Goal: Check status: Check status

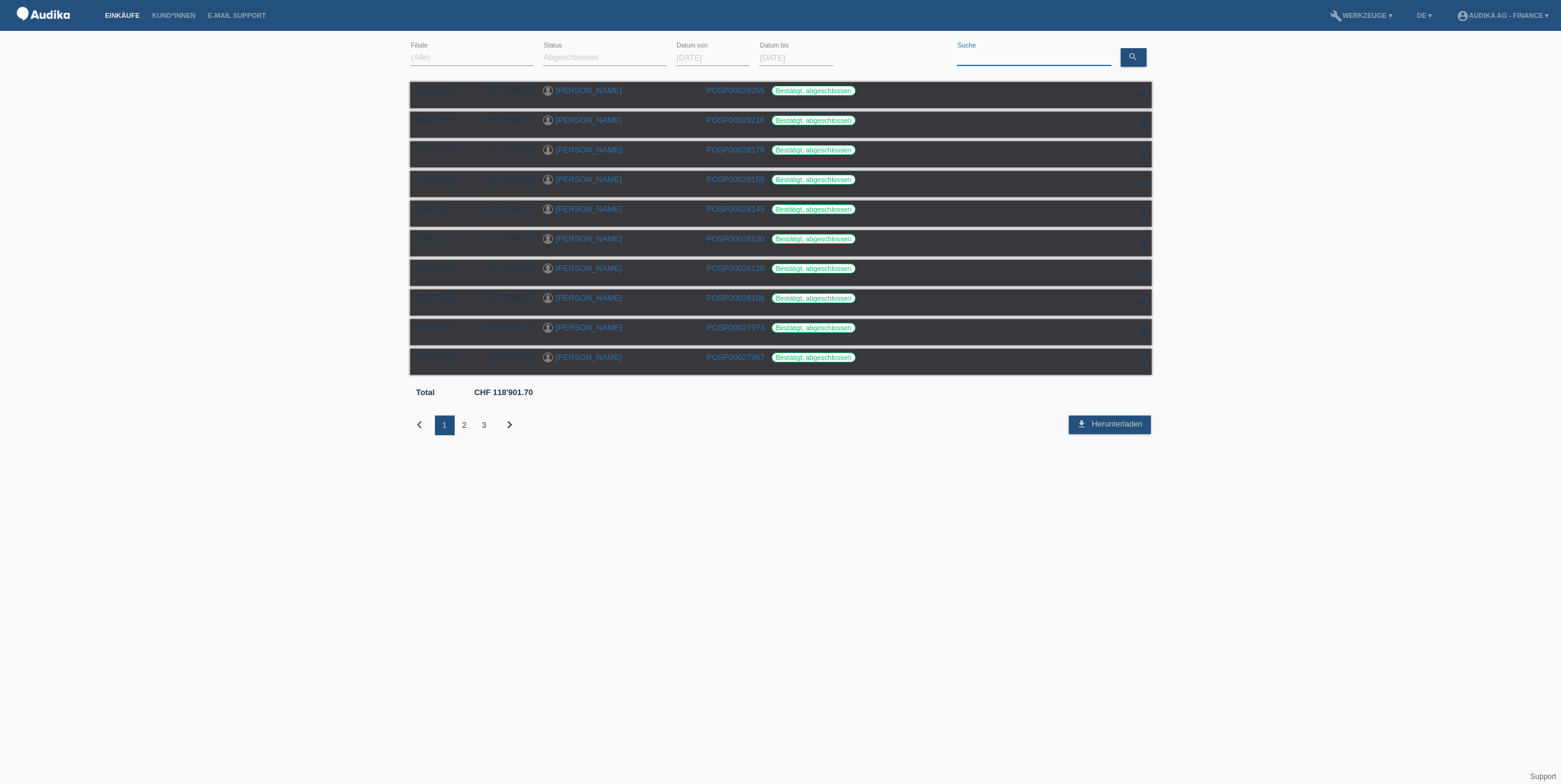
click at [965, 55] on input at bounding box center [1034, 58] width 154 height 16
paste input "[PERSON_NAME]"
type input "[PERSON_NAME]"
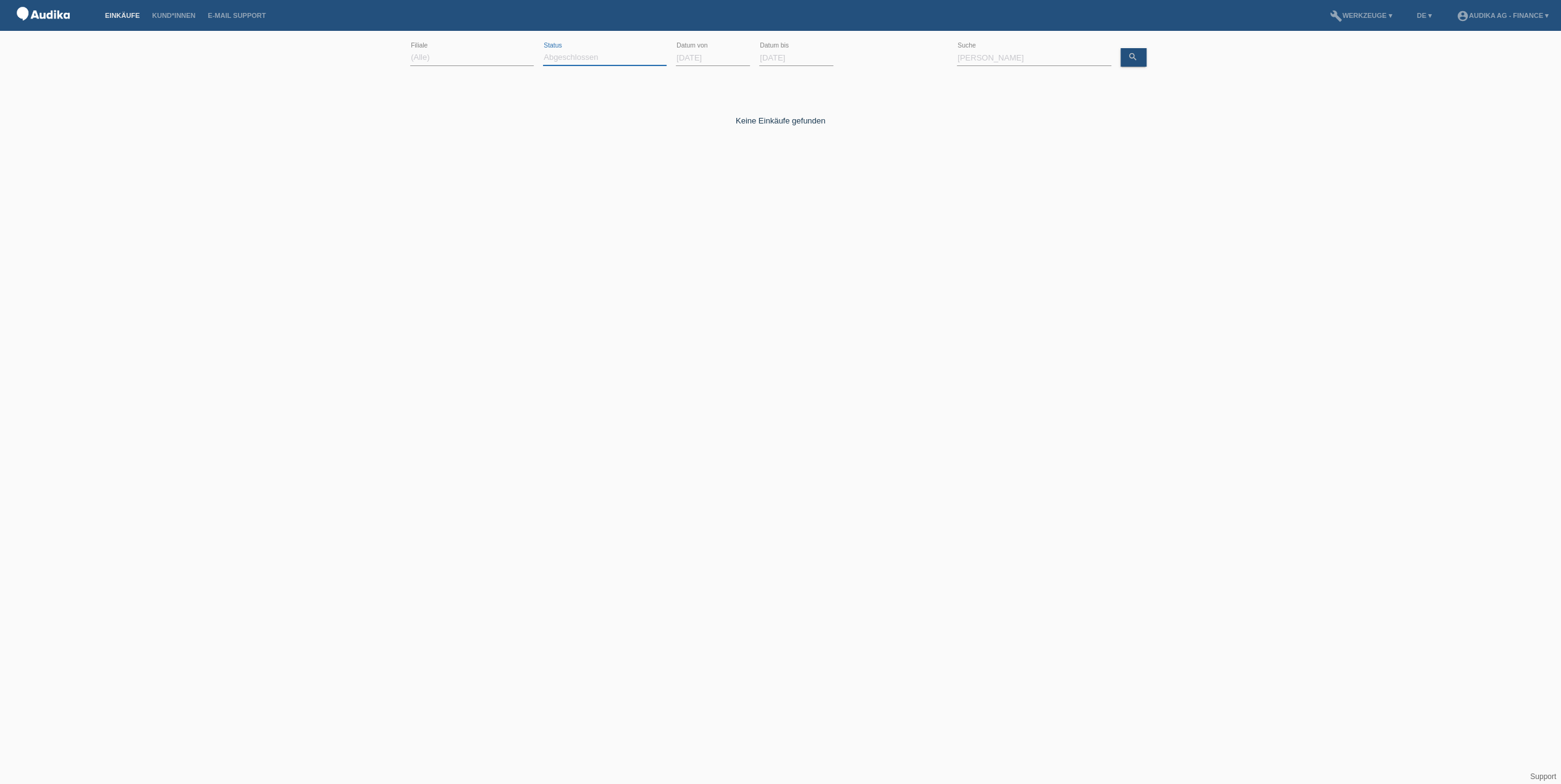
click at [649, 59] on select "(Alle) Neu Offen Zurückgewiesen Zurückgetreten / Storniert Abgeschlossen" at bounding box center [604, 57] width 124 height 15
select select "ALL"
click at [543, 50] on select "(Alle) Neu Offen Zurückgewiesen Zurückgetreten / Storniert Abgeschlossen" at bounding box center [604, 57] width 124 height 15
click at [873, 53] on link "Übernehmen" at bounding box center [873, 57] width 62 height 18
click at [717, 58] on input "[DATE]" at bounding box center [713, 58] width 74 height 16
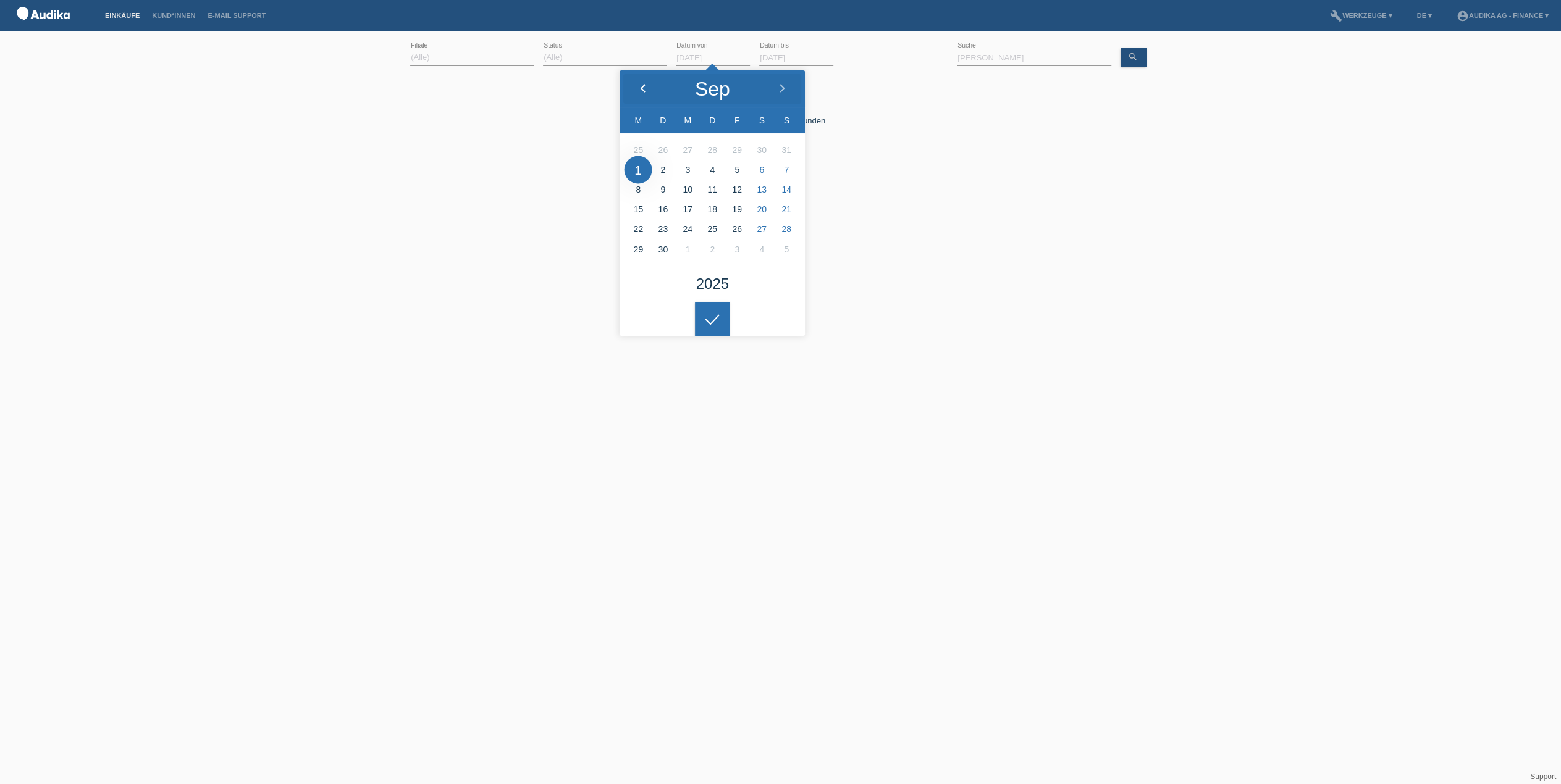
click at [645, 87] on icon at bounding box center [643, 89] width 10 height 10
type input "[DATE]"
click at [867, 60] on link "Übernehmen" at bounding box center [873, 57] width 62 height 18
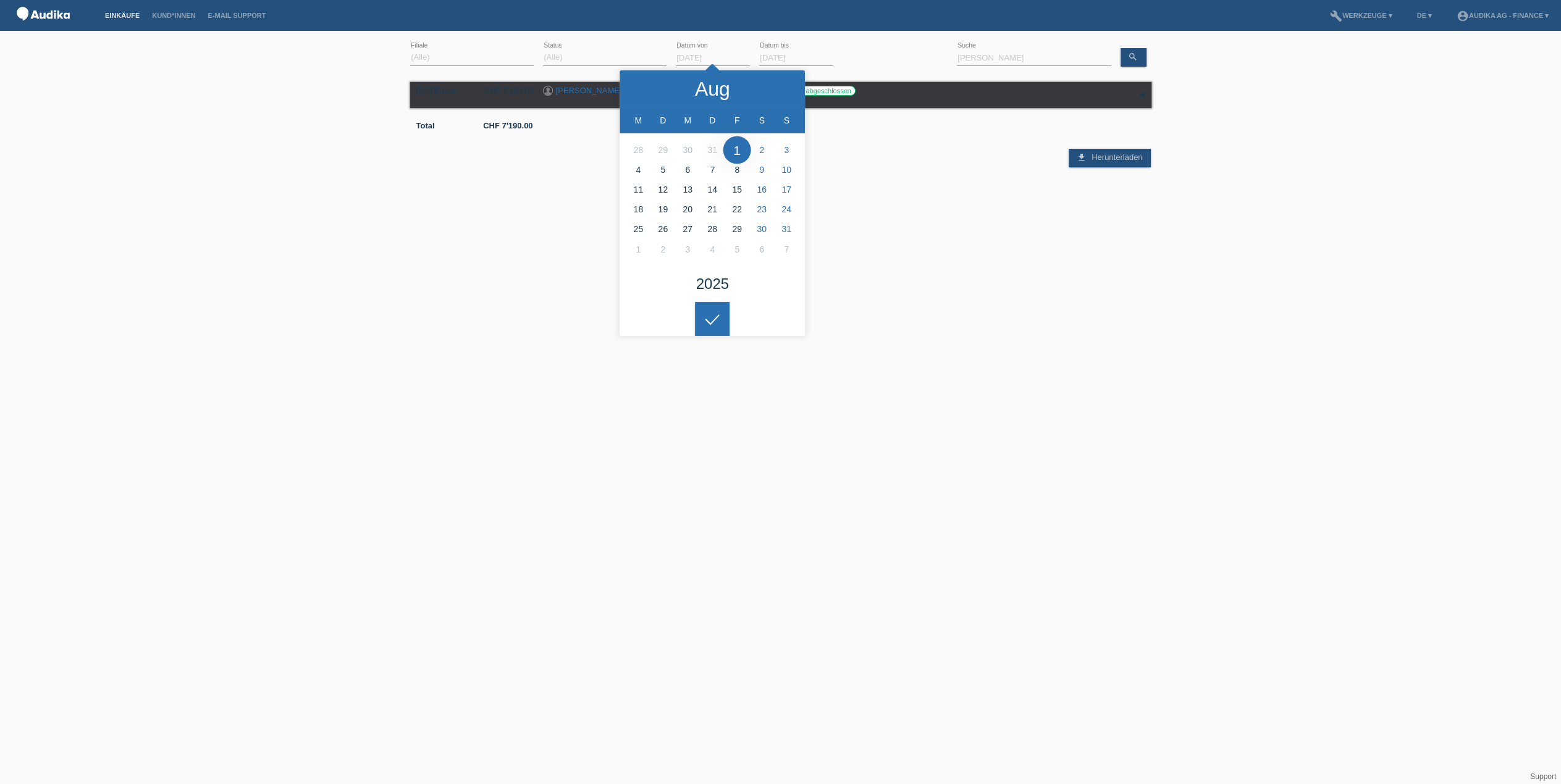
click at [889, 202] on html "Einkäufe Kund*innen E-Mail Support menu account_circle Audika AG - Finance ▾" at bounding box center [780, 101] width 1561 height 202
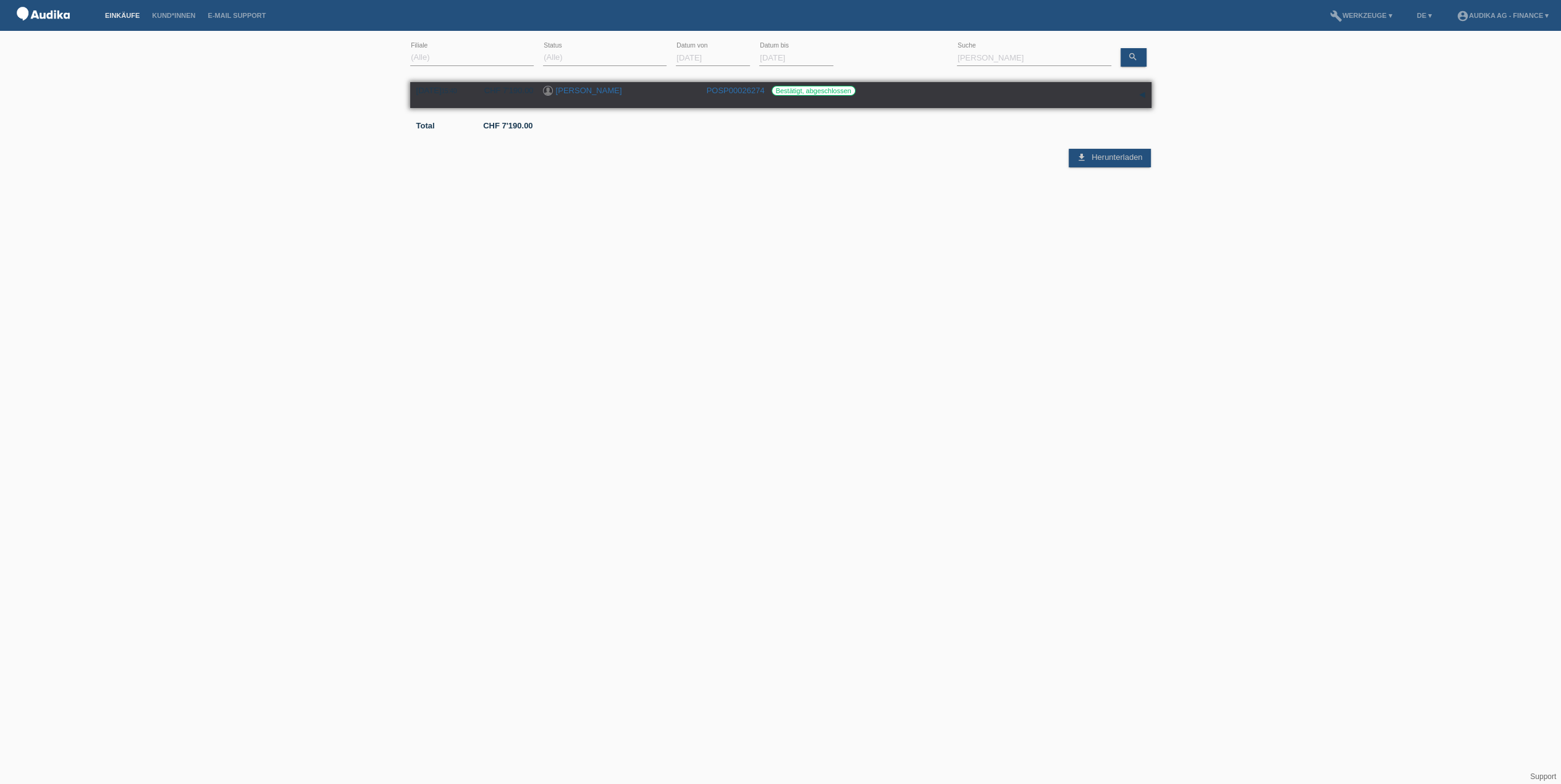
click at [845, 102] on div "[DATE] 15:40 CHF 7'190.00 [PERSON_NAME] POSP00026274 Bestätigt, abgeschlossen" at bounding box center [781, 95] width 729 height 19
click at [618, 87] on div "[PERSON_NAME]" at bounding box center [620, 91] width 154 height 12
click at [586, 91] on link "[PERSON_NAME]" at bounding box center [589, 91] width 66 height 9
